Goal: Information Seeking & Learning: Learn about a topic

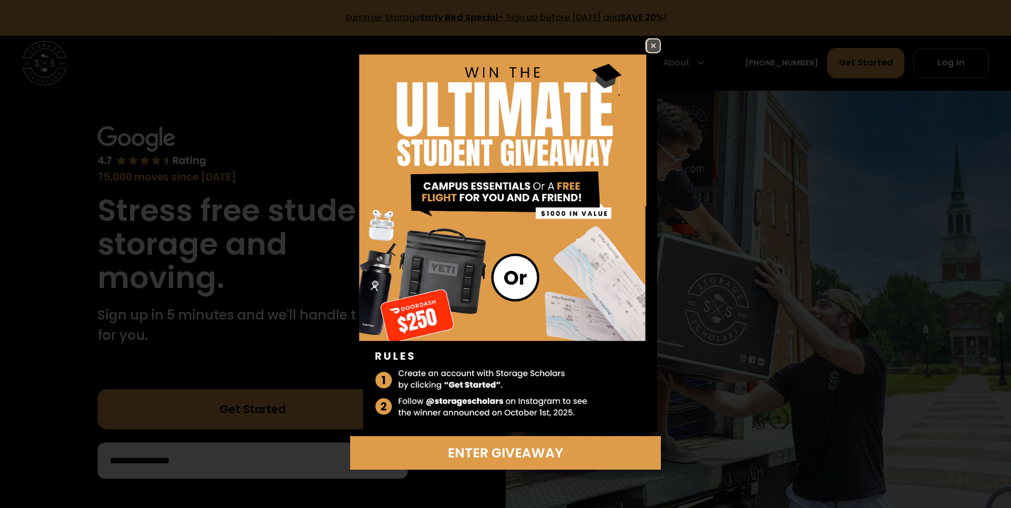
click at [497, 61] on img at bounding box center [505, 237] width 310 height 398
click at [654, 44] on img at bounding box center [653, 45] width 13 height 13
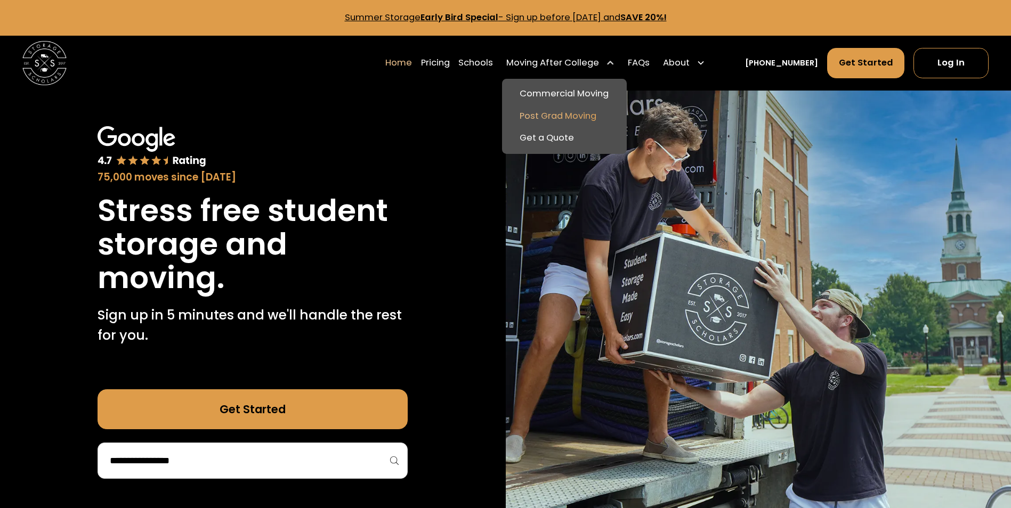
click at [543, 114] on link "Post Grad Moving" at bounding box center [564, 116] width 116 height 22
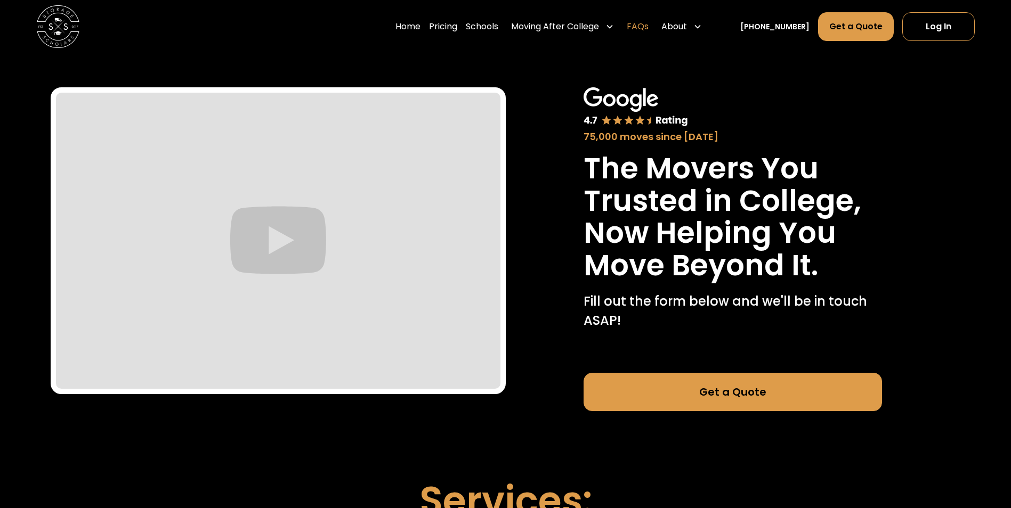
click at [648, 27] on link "FAQs" at bounding box center [638, 27] width 22 height 30
